Goal: Information Seeking & Learning: Learn about a topic

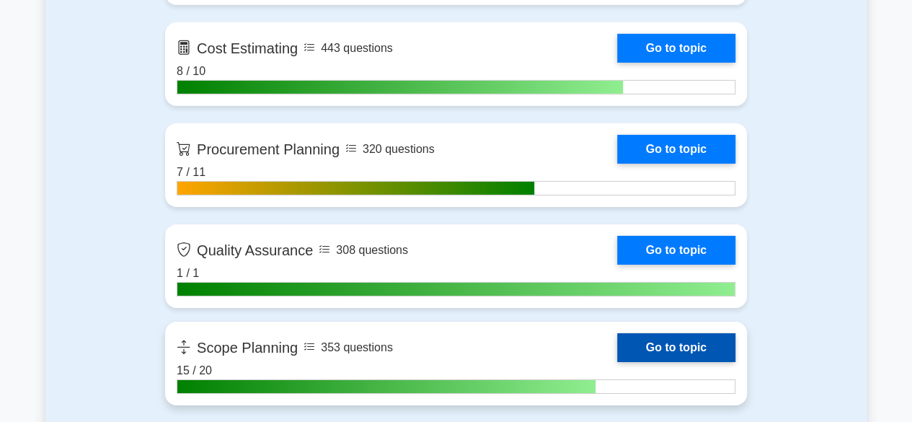
click at [676, 353] on link "Go to topic" at bounding box center [676, 347] width 118 height 29
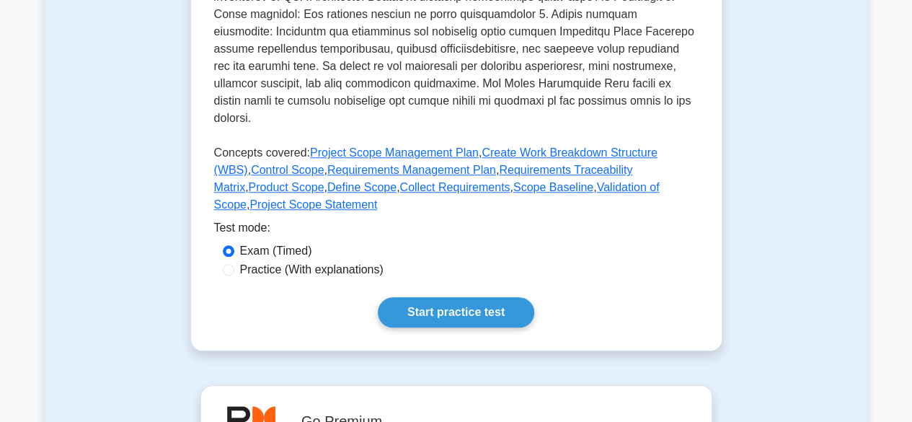
scroll to position [613, 0]
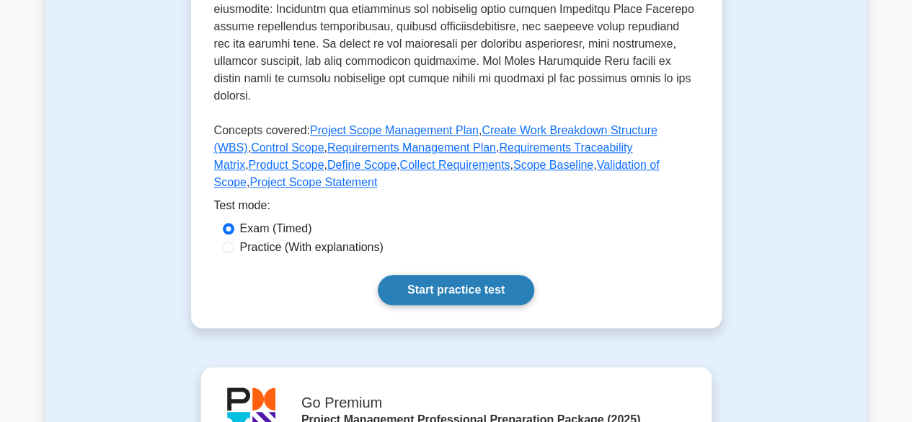
click at [471, 275] on link "Start practice test" at bounding box center [456, 290] width 156 height 30
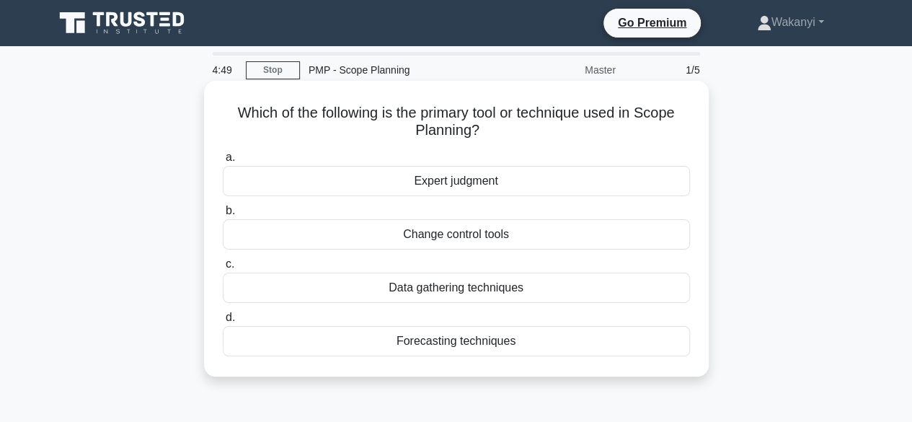
click at [474, 182] on div "Expert judgment" at bounding box center [456, 181] width 467 height 30
click at [223, 162] on input "a. Expert judgment" at bounding box center [223, 157] width 0 height 9
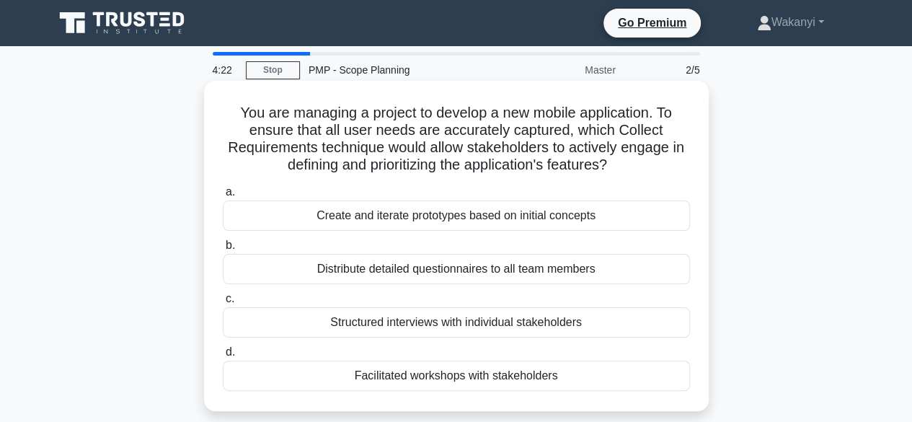
click at [526, 377] on div "Facilitated workshops with stakeholders" at bounding box center [456, 375] width 467 height 30
click at [223, 357] on input "d. Facilitated workshops with stakeholders" at bounding box center [223, 351] width 0 height 9
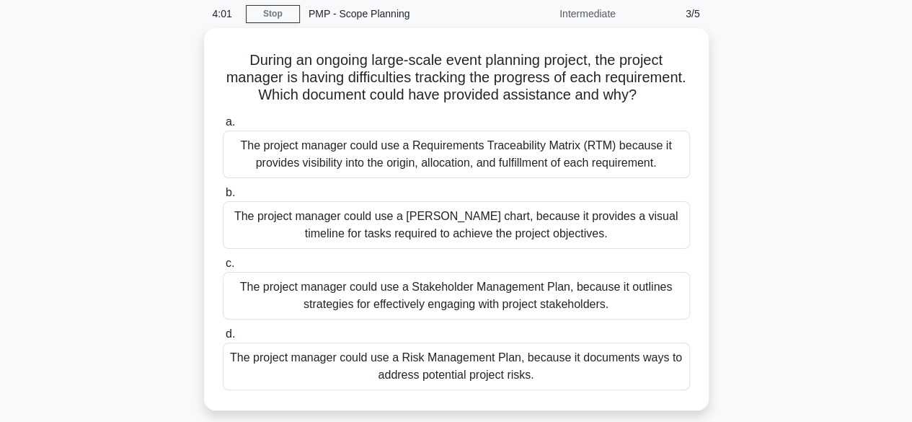
scroll to position [58, 0]
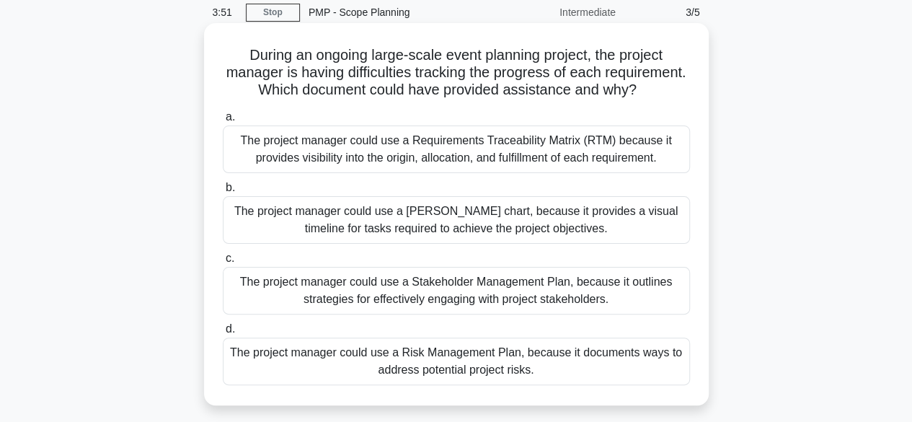
click at [469, 161] on div "The project manager could use a Requirements Traceability Matrix (RTM) because …" at bounding box center [456, 149] width 467 height 48
click at [223, 122] on input "a. The project manager could use a Requirements Traceability Matrix (RTM) becau…" at bounding box center [223, 116] width 0 height 9
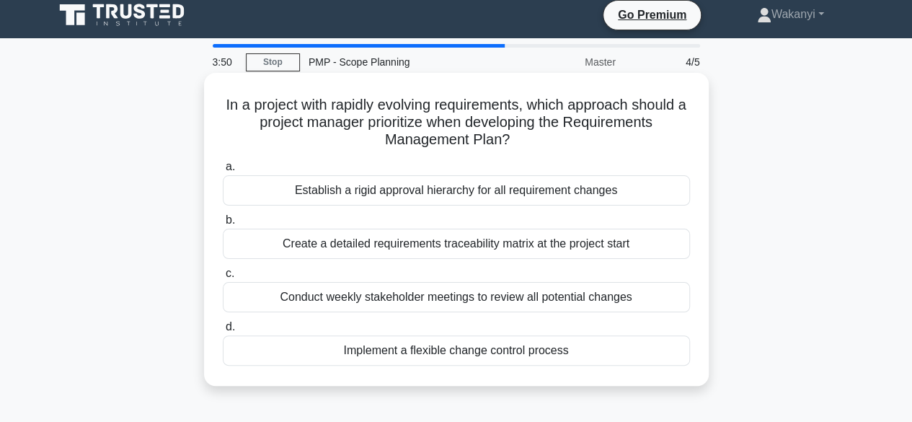
scroll to position [0, 0]
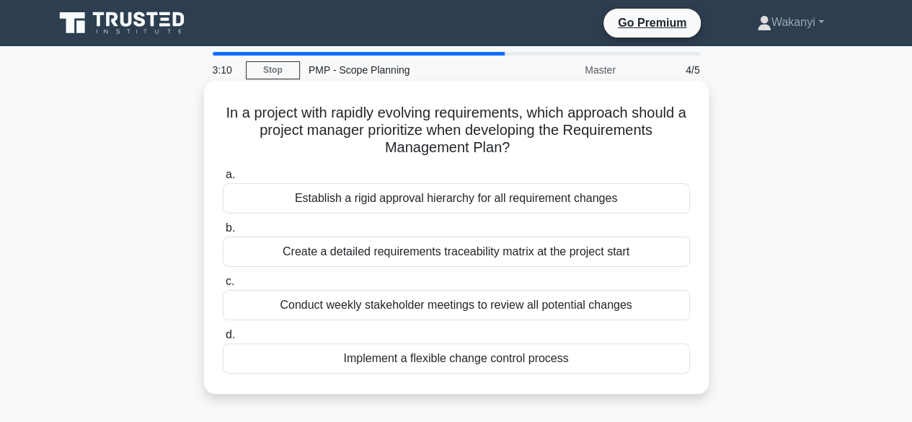
click at [373, 257] on div "Create a detailed requirements traceability matrix at the project start" at bounding box center [456, 251] width 467 height 30
click at [223, 233] on input "b. Create a detailed requirements traceability matrix at the project start" at bounding box center [223, 227] width 0 height 9
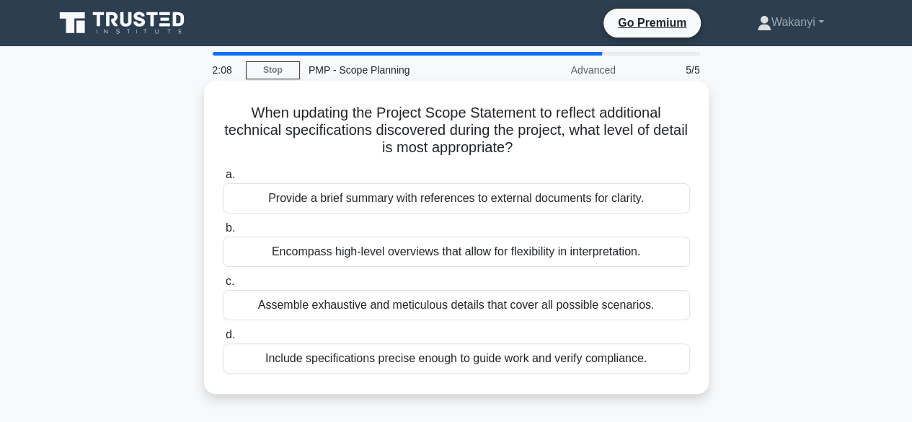
click at [414, 363] on div "Include specifications precise enough to guide work and verify compliance." at bounding box center [456, 358] width 467 height 30
click at [223, 340] on input "d. Include specifications precise enough to guide work and verify compliance." at bounding box center [223, 334] width 0 height 9
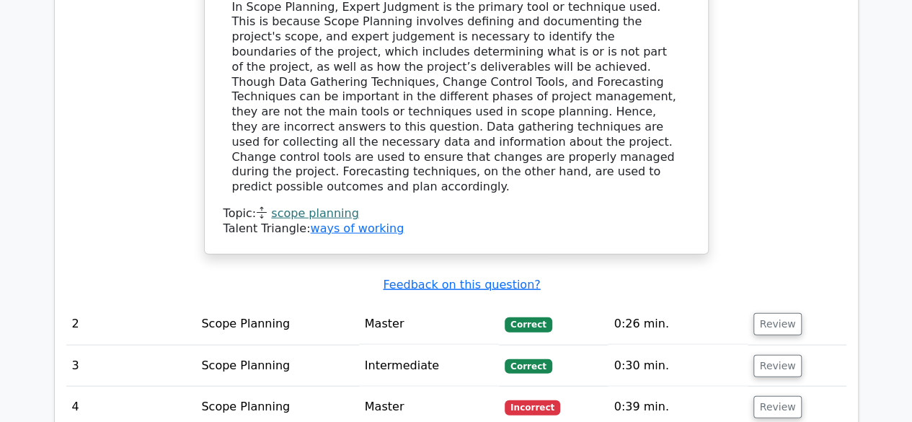
scroll to position [1512, 0]
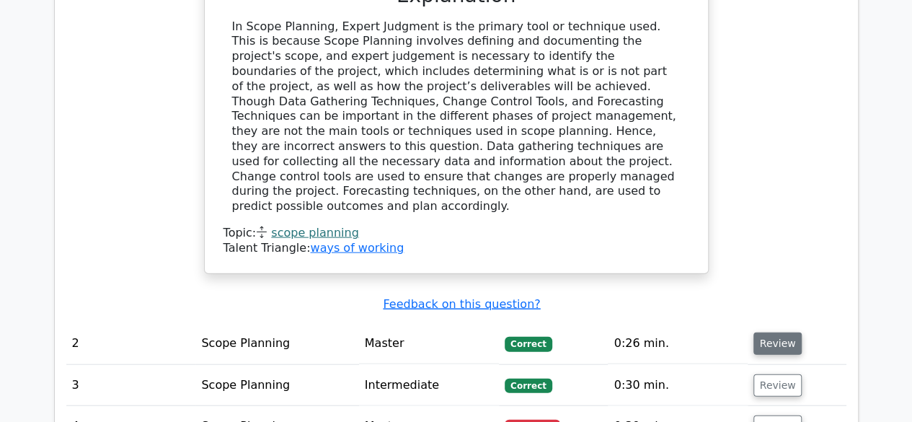
click at [780, 332] on button "Review" at bounding box center [777, 343] width 49 height 22
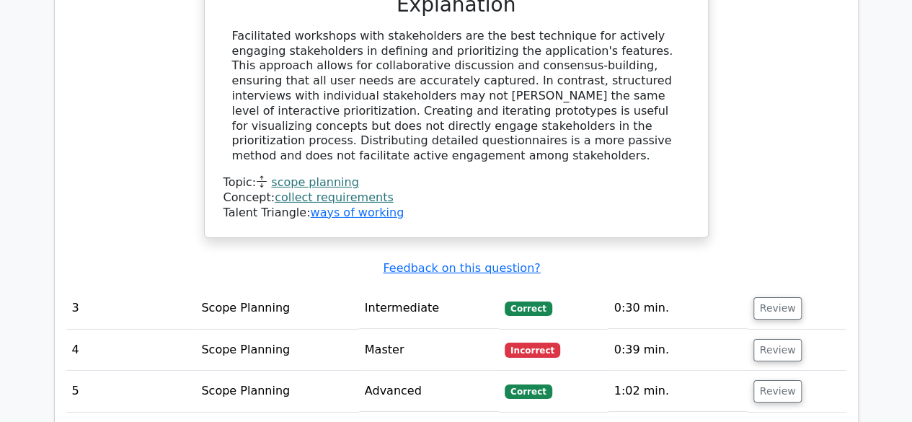
scroll to position [2227, 0]
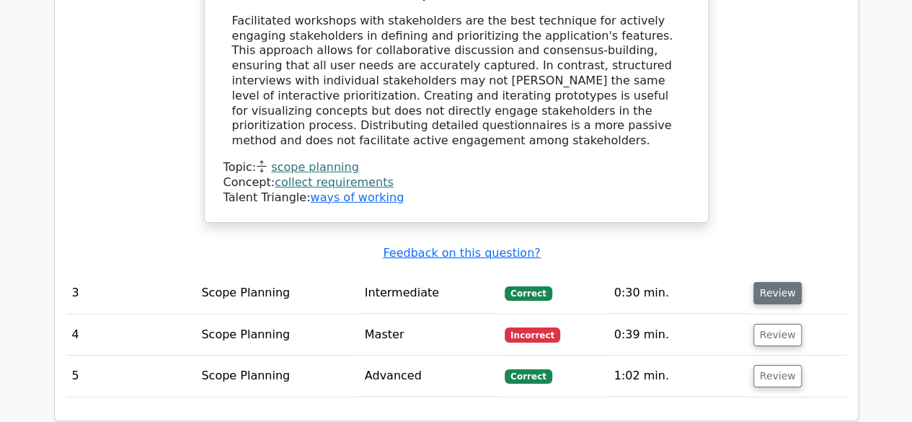
click at [779, 282] on button "Review" at bounding box center [777, 293] width 49 height 22
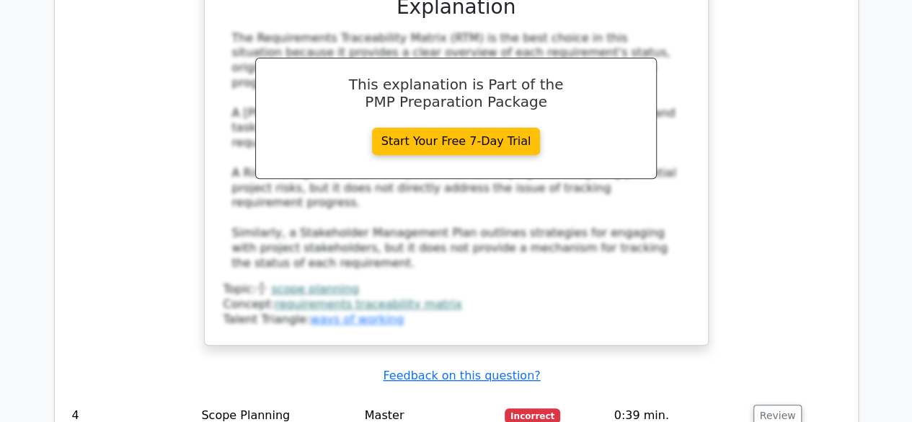
scroll to position [2941, 0]
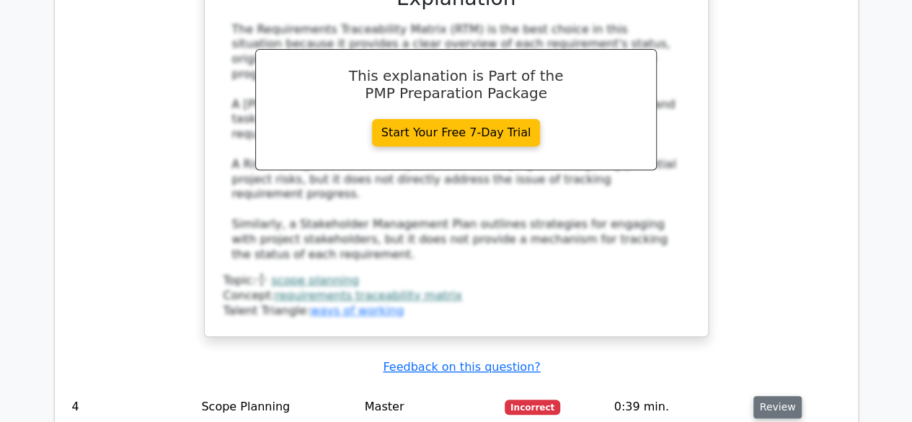
click at [779, 396] on button "Review" at bounding box center [777, 407] width 49 height 22
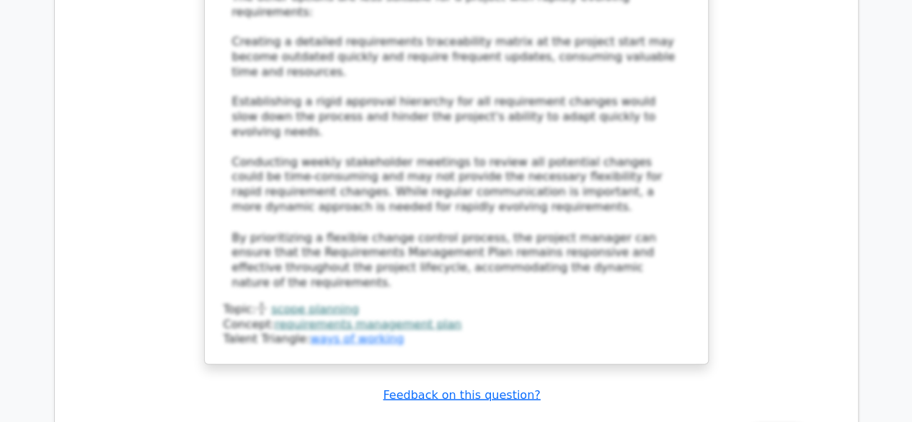
scroll to position [3888, 0]
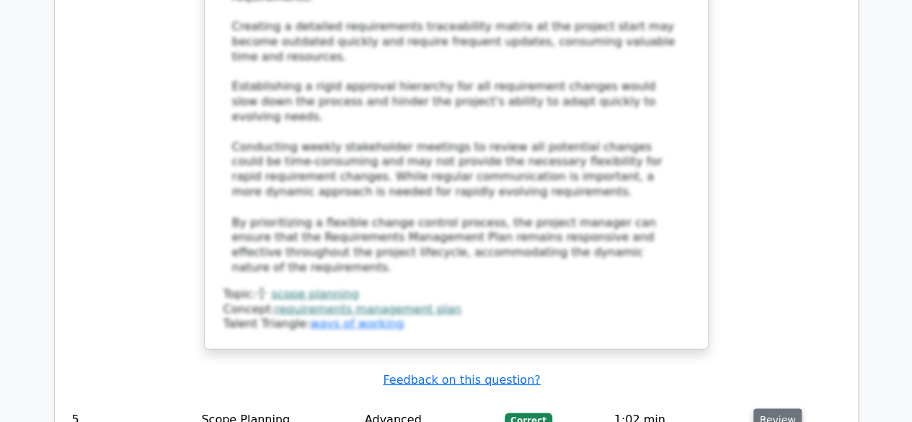
click at [771, 408] on button "Review" at bounding box center [777, 419] width 49 height 22
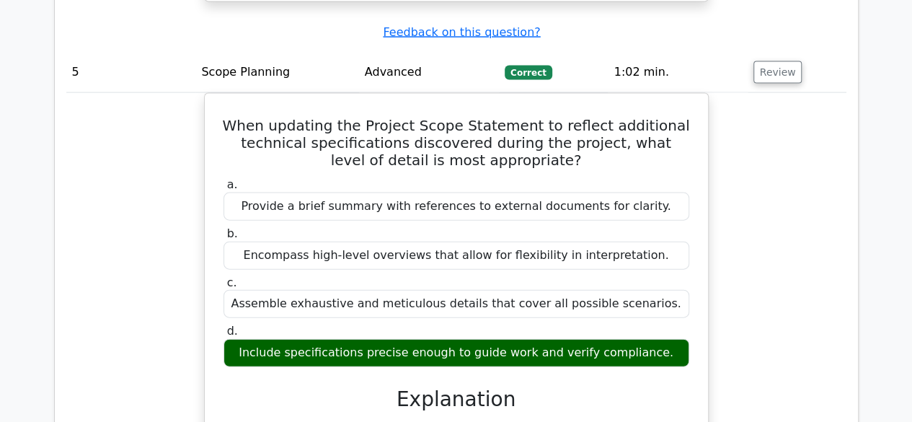
scroll to position [4245, 0]
